Goal: Check status: Check status

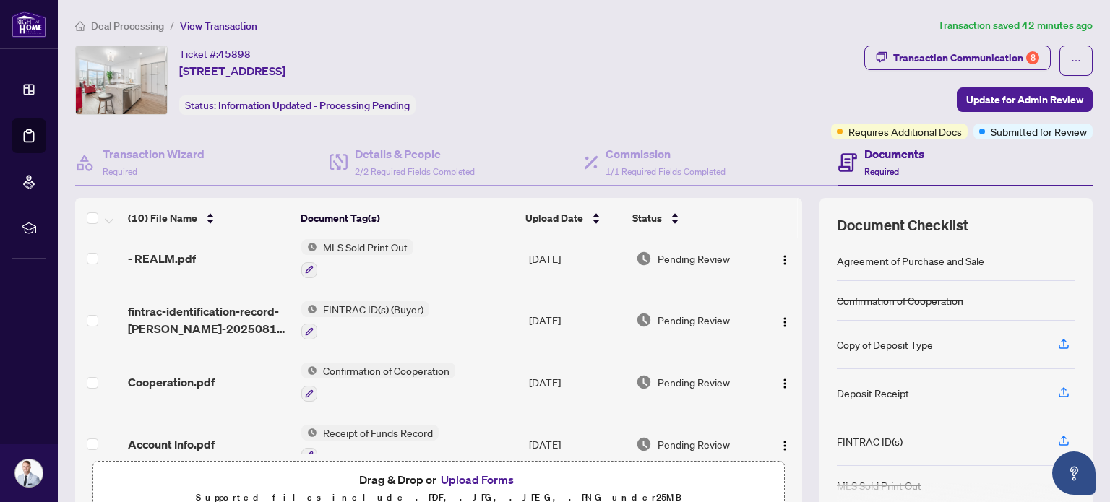
scroll to position [145, 0]
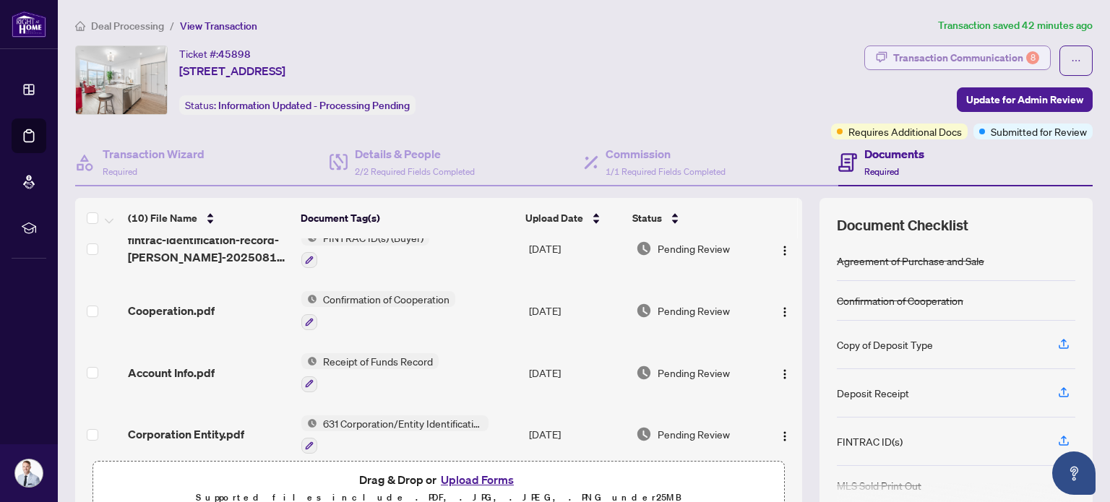
click at [992, 54] on div "Transaction Communication 8" at bounding box center [966, 57] width 146 height 23
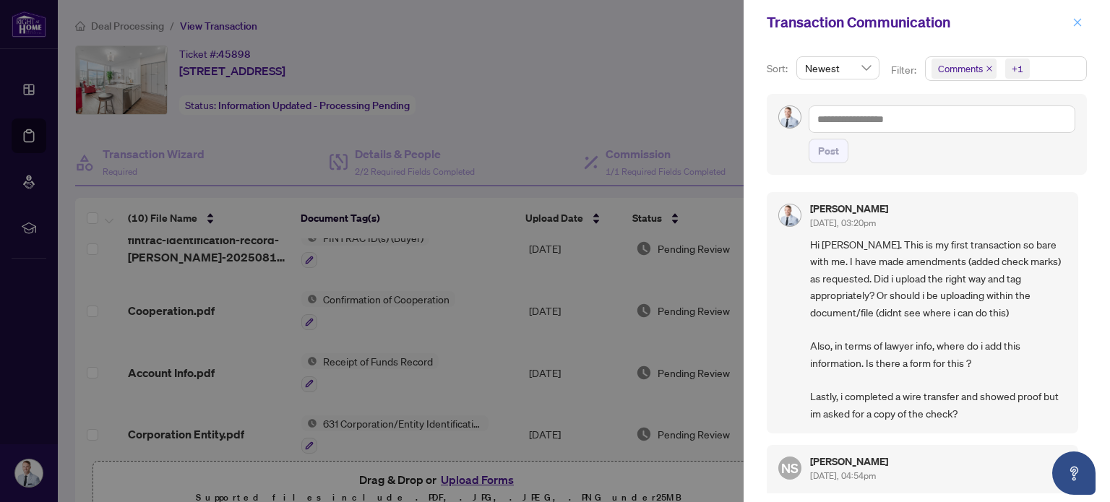
click at [1080, 18] on icon "close" at bounding box center [1077, 22] width 10 height 10
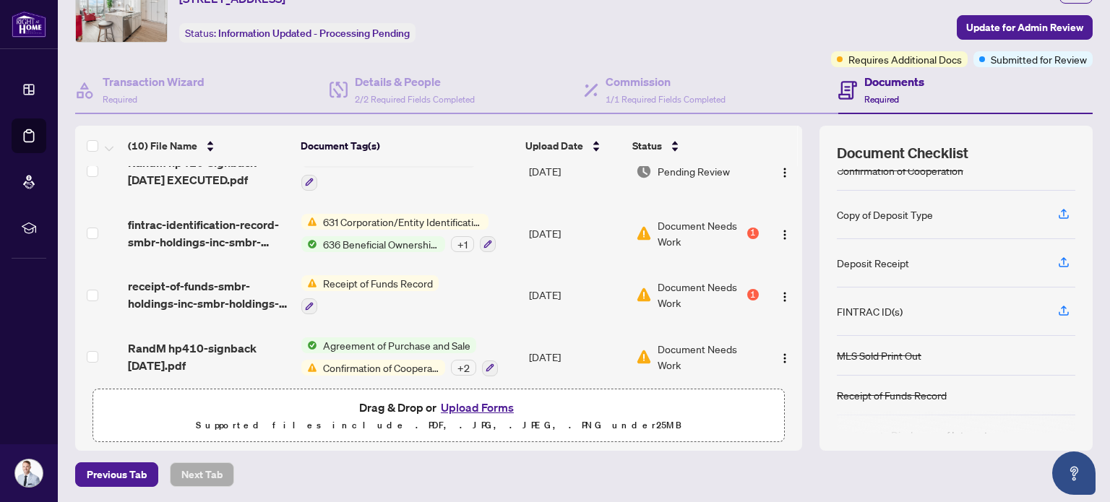
scroll to position [122, 0]
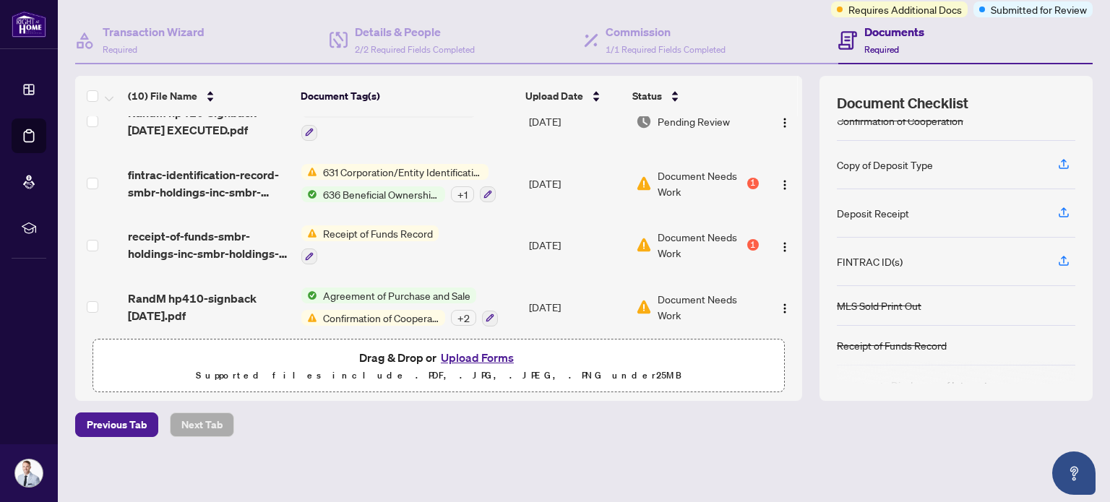
click at [731, 233] on div "Document Needs Work 1" at bounding box center [697, 245] width 122 height 32
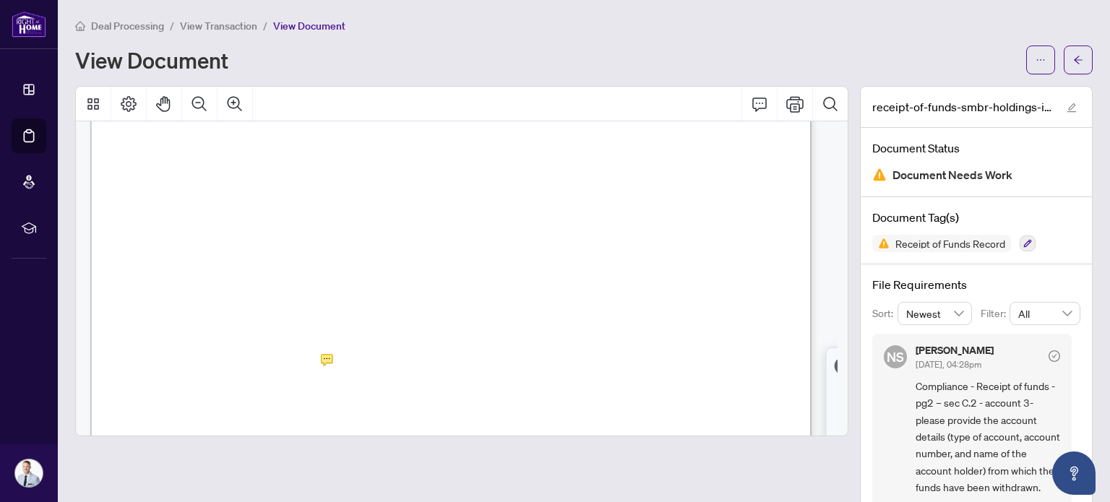
scroll to position [1084, 0]
click at [688, 12] on main "Deal Processing / View Transaction / View Document View Document receipt-of-fun…" at bounding box center [584, 251] width 1052 height 502
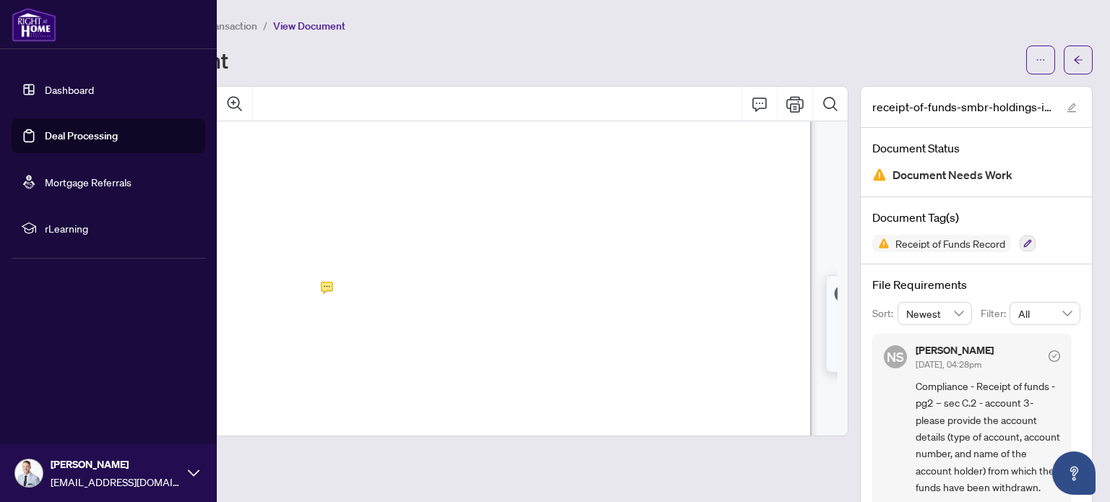
click at [63, 129] on link "Deal Processing" at bounding box center [81, 135] width 73 height 13
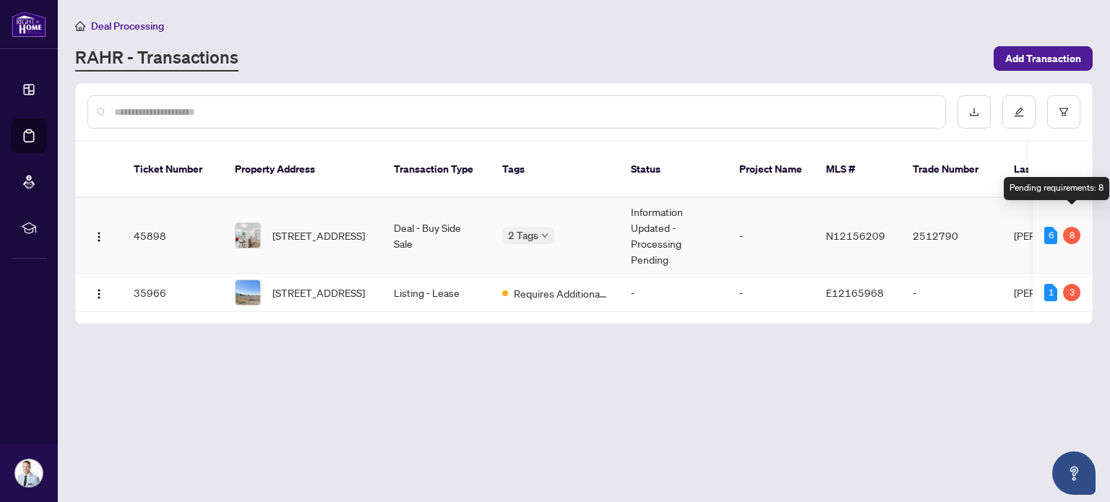
click at [1072, 227] on div "8" at bounding box center [1071, 235] width 17 height 17
click at [1049, 227] on div "6" at bounding box center [1050, 235] width 13 height 17
click at [1053, 183] on div "Documents to be validated: 6" at bounding box center [1048, 188] width 124 height 23
click at [1055, 186] on div "Documents to be validated: 6" at bounding box center [1048, 188] width 124 height 23
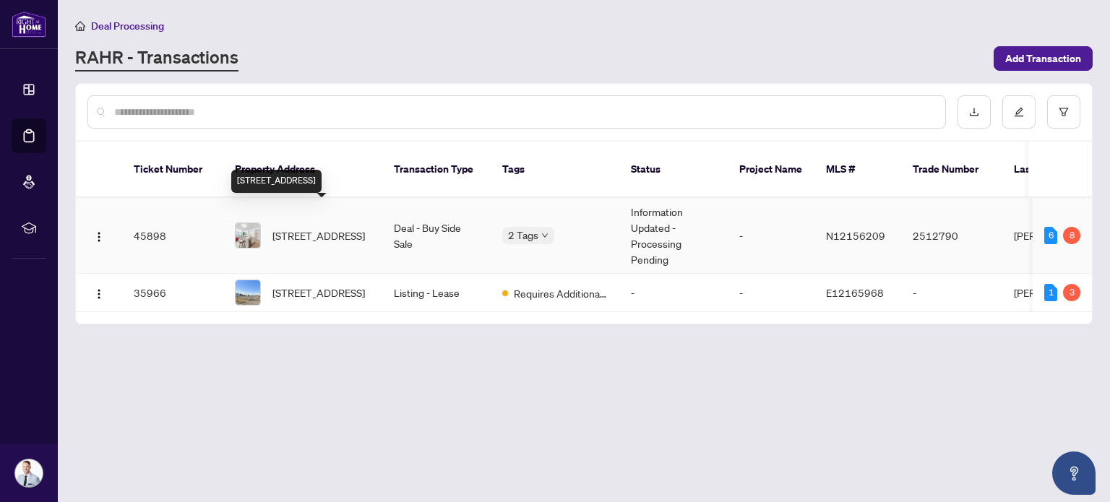
click at [278, 228] on span "[STREET_ADDRESS]" at bounding box center [318, 236] width 93 height 16
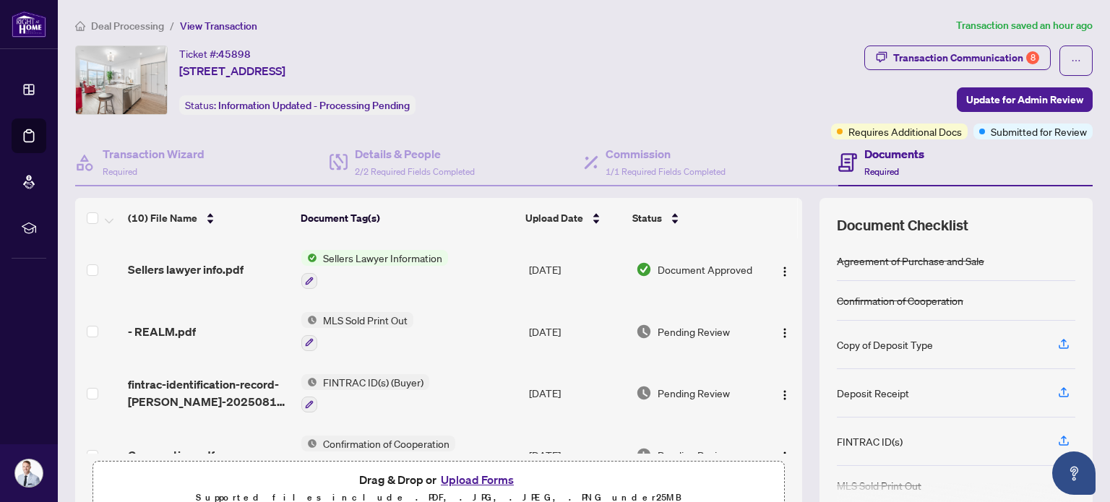
click at [698, 265] on span "Document Approved" at bounding box center [705, 270] width 95 height 16
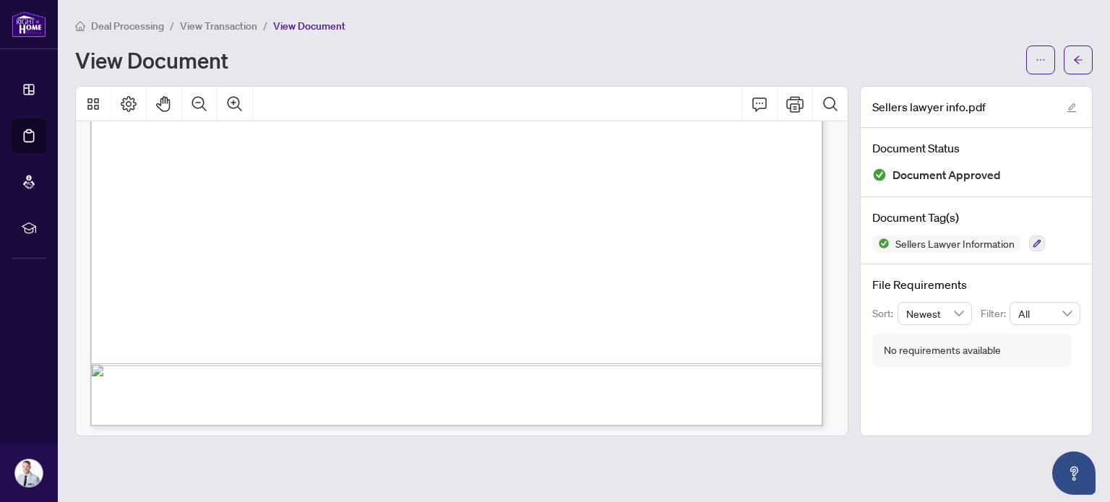
scroll to position [2606, 0]
